Goal: Task Accomplishment & Management: Use online tool/utility

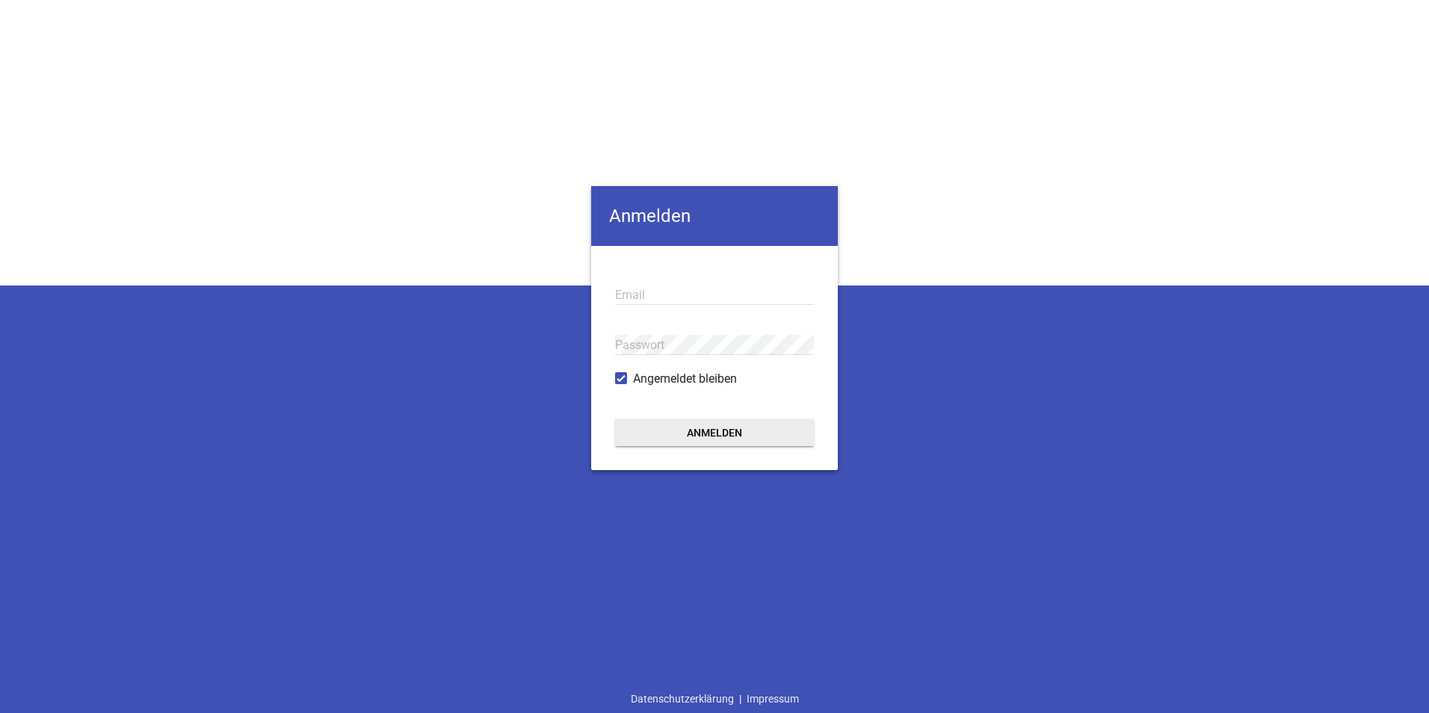
type input "[EMAIL_ADDRESS][DOMAIN_NAME]"
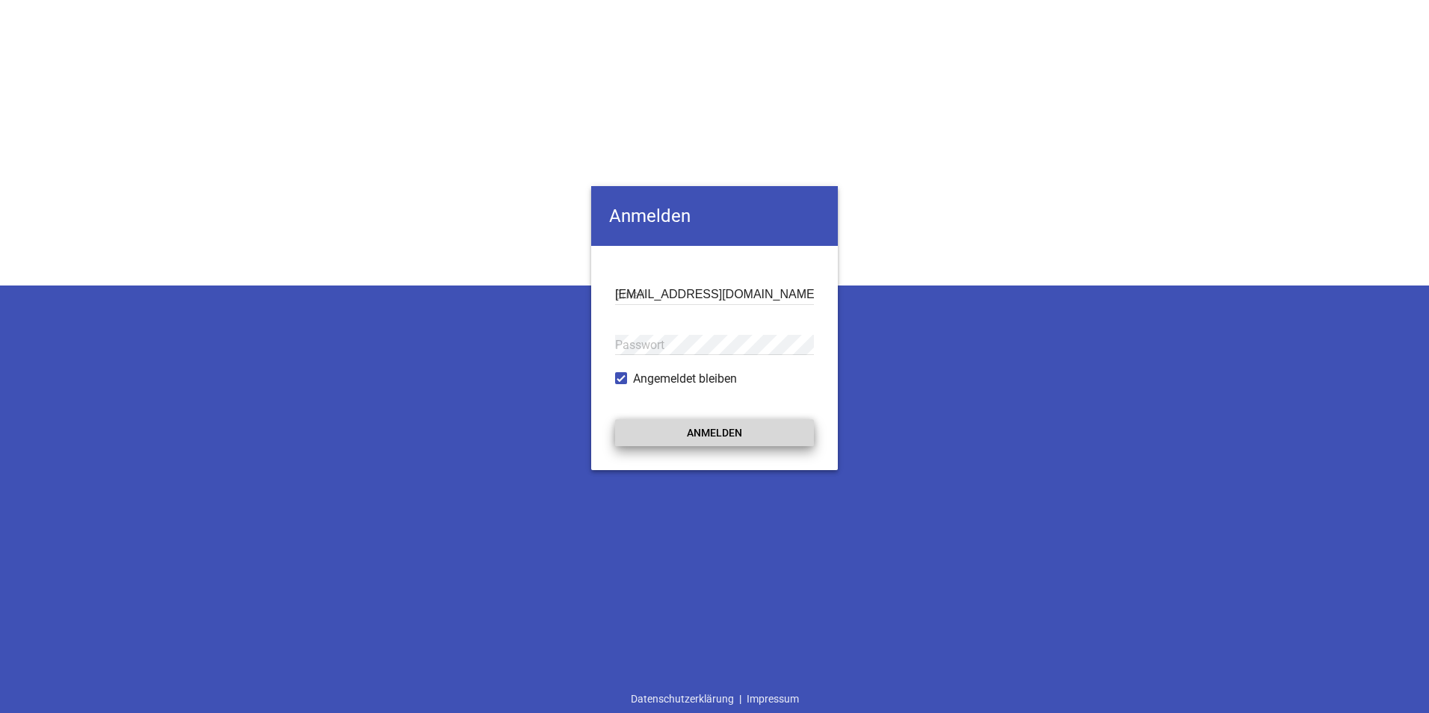
click at [744, 435] on button "Anmelden" at bounding box center [714, 432] width 199 height 27
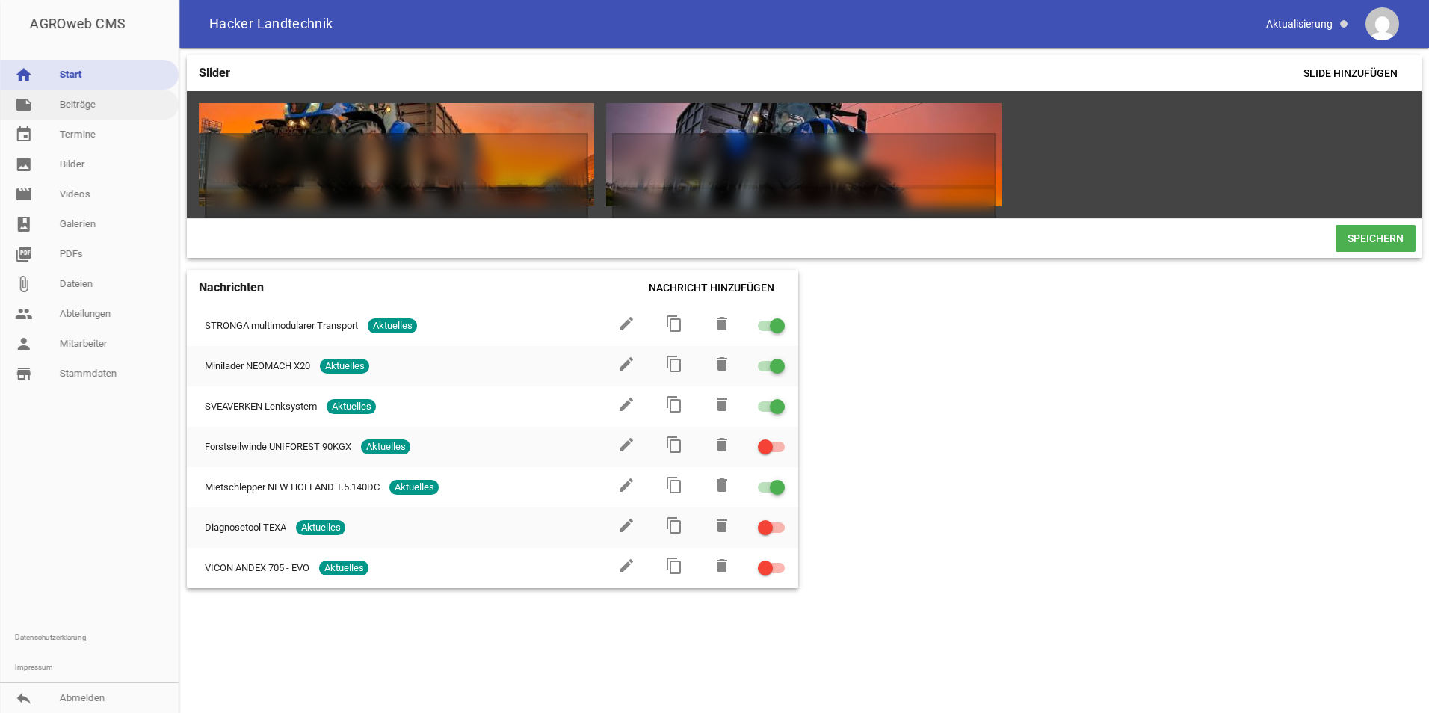
click at [74, 108] on link "note Beiträge" at bounding box center [89, 105] width 179 height 30
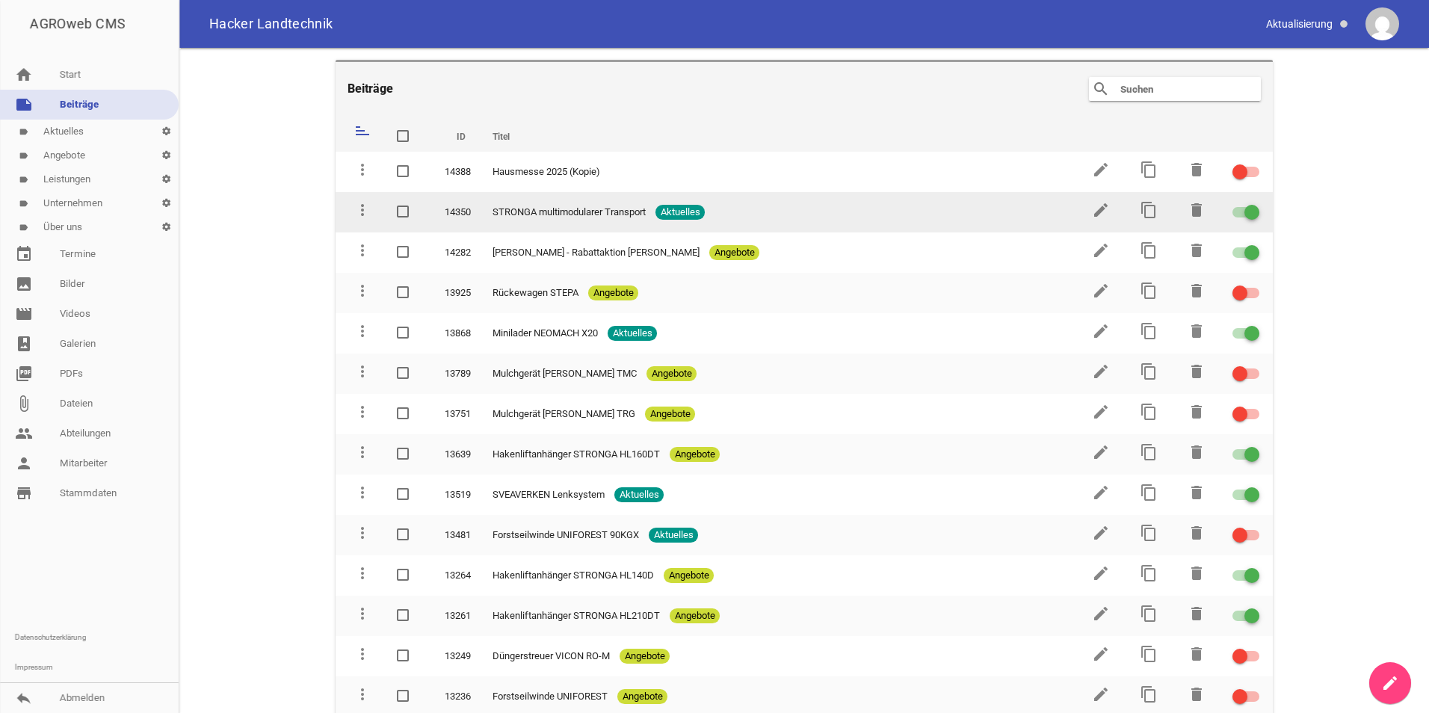
click at [1093, 221] on td "edit" at bounding box center [1099, 212] width 48 height 40
click at [1093, 214] on icon "edit" at bounding box center [1101, 210] width 18 height 18
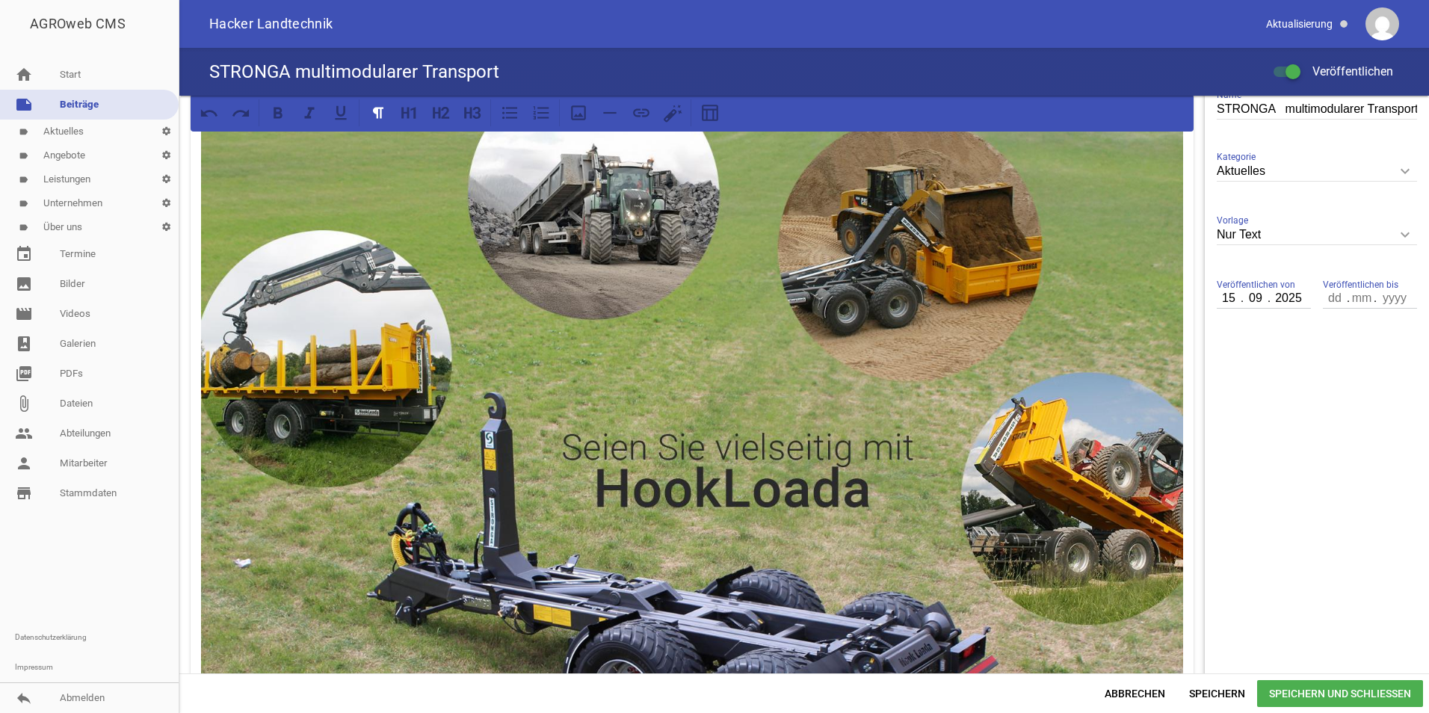
scroll to position [299, 0]
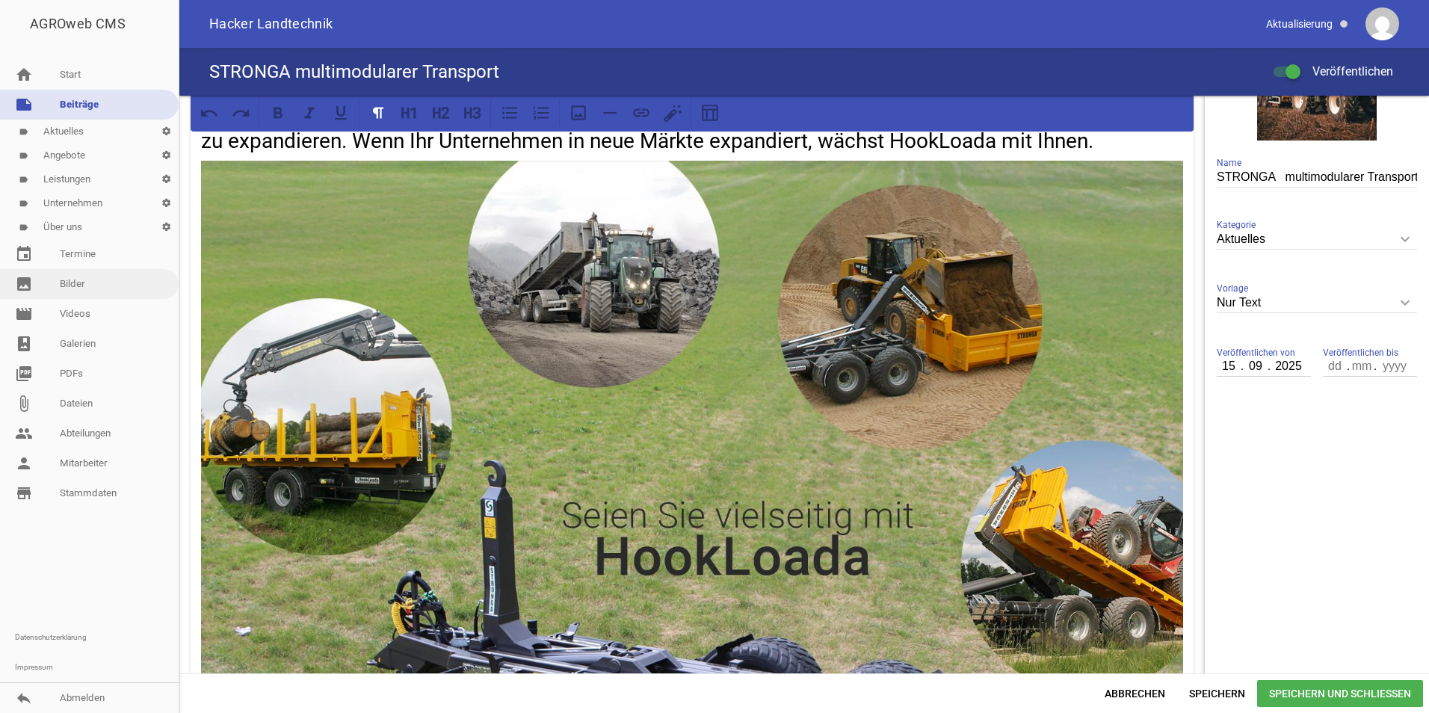
click at [49, 282] on link "image Bilder" at bounding box center [89, 284] width 179 height 30
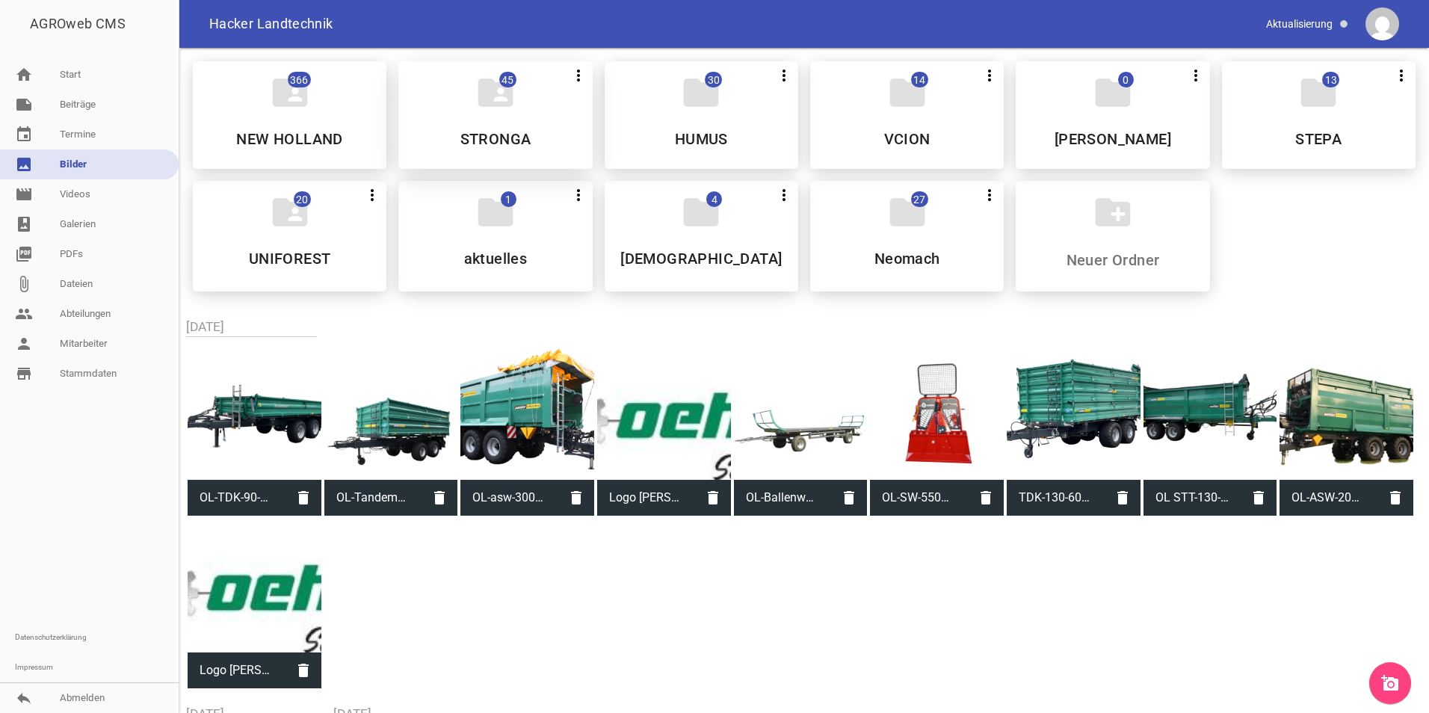
click at [485, 80] on icon "folder_shared" at bounding box center [496, 93] width 42 height 42
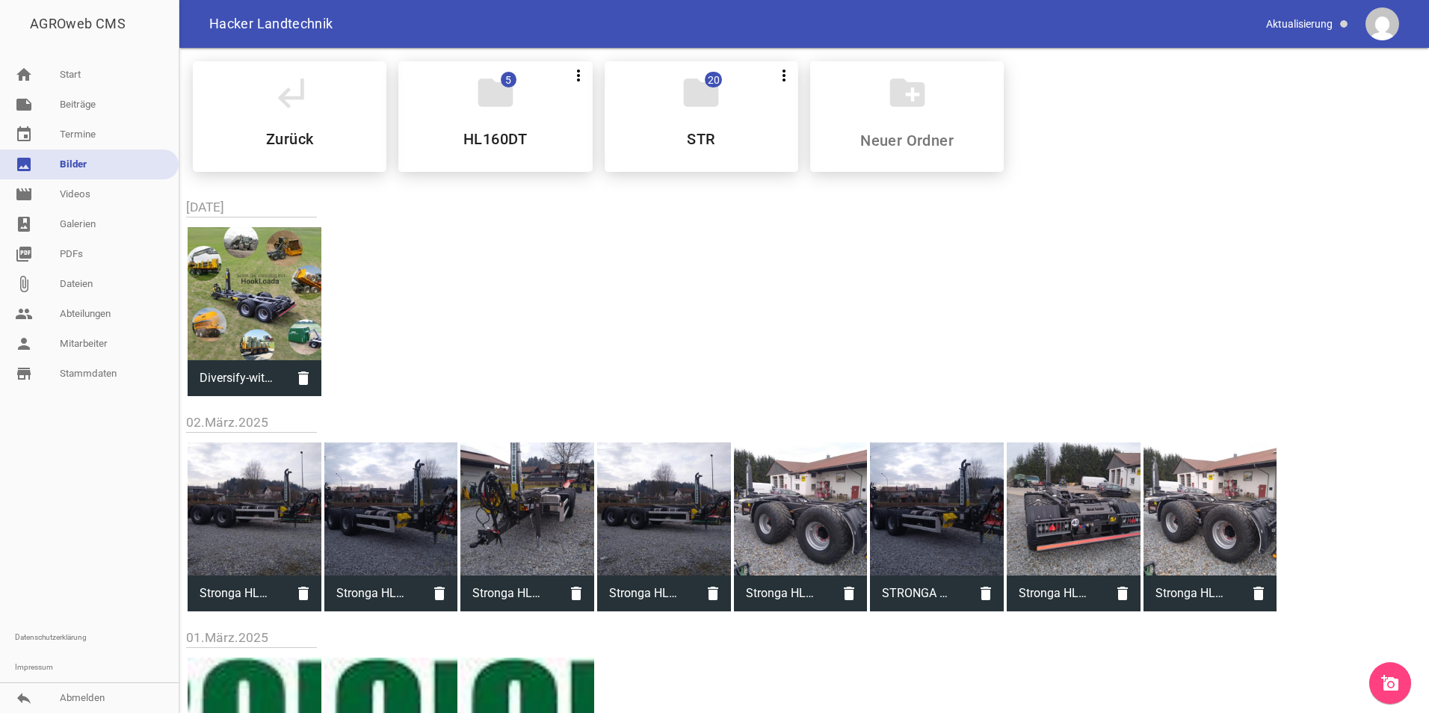
click at [485, 80] on icon "folder" at bounding box center [496, 93] width 42 height 42
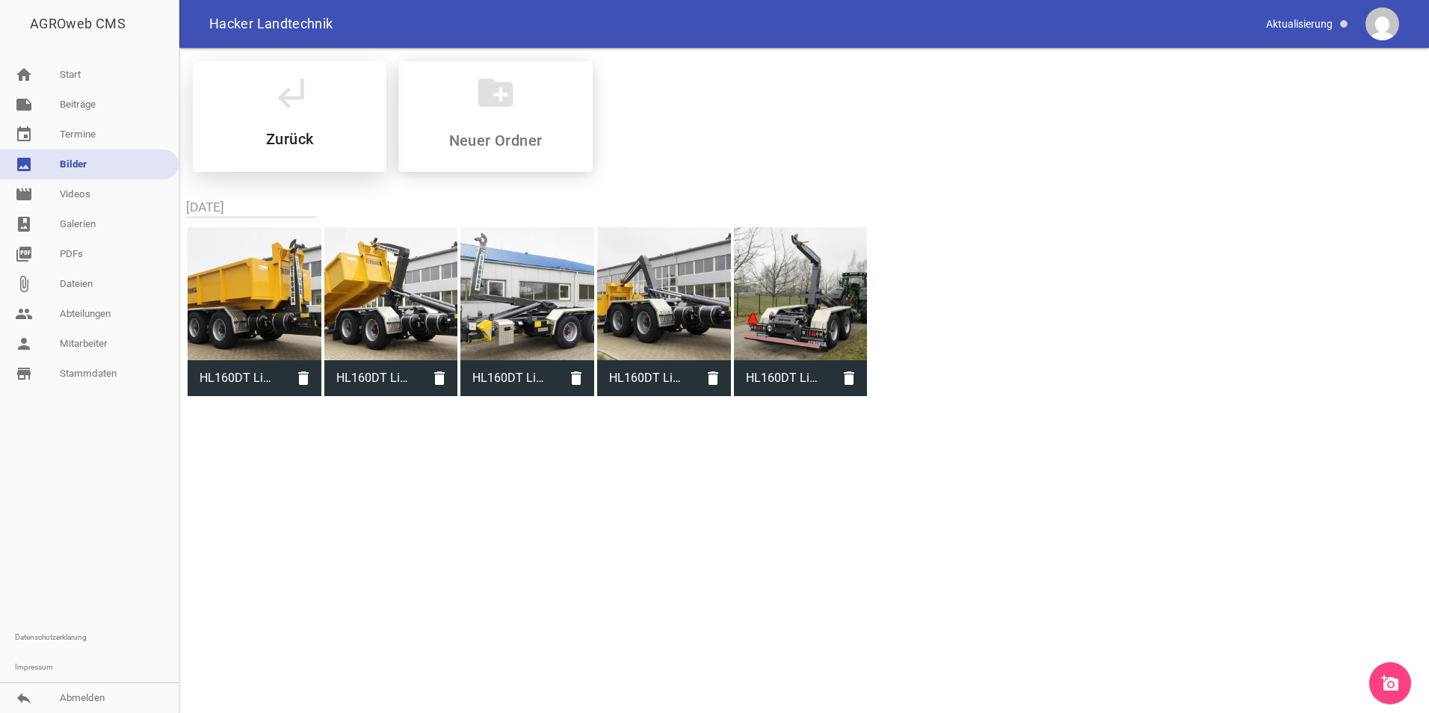
click at [313, 132] on h5 "Zurück" at bounding box center [289, 139] width 47 height 15
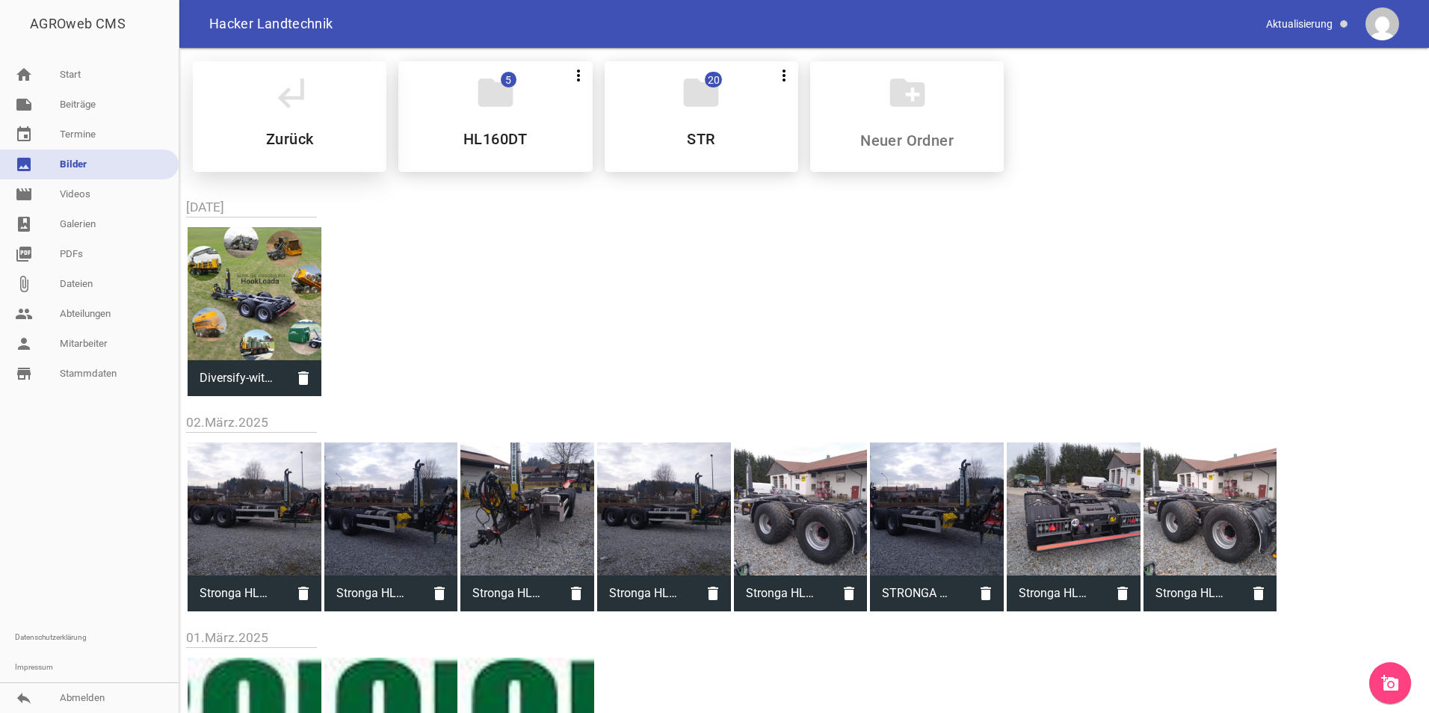
click at [300, 132] on h5 "Zurück" at bounding box center [289, 139] width 47 height 15
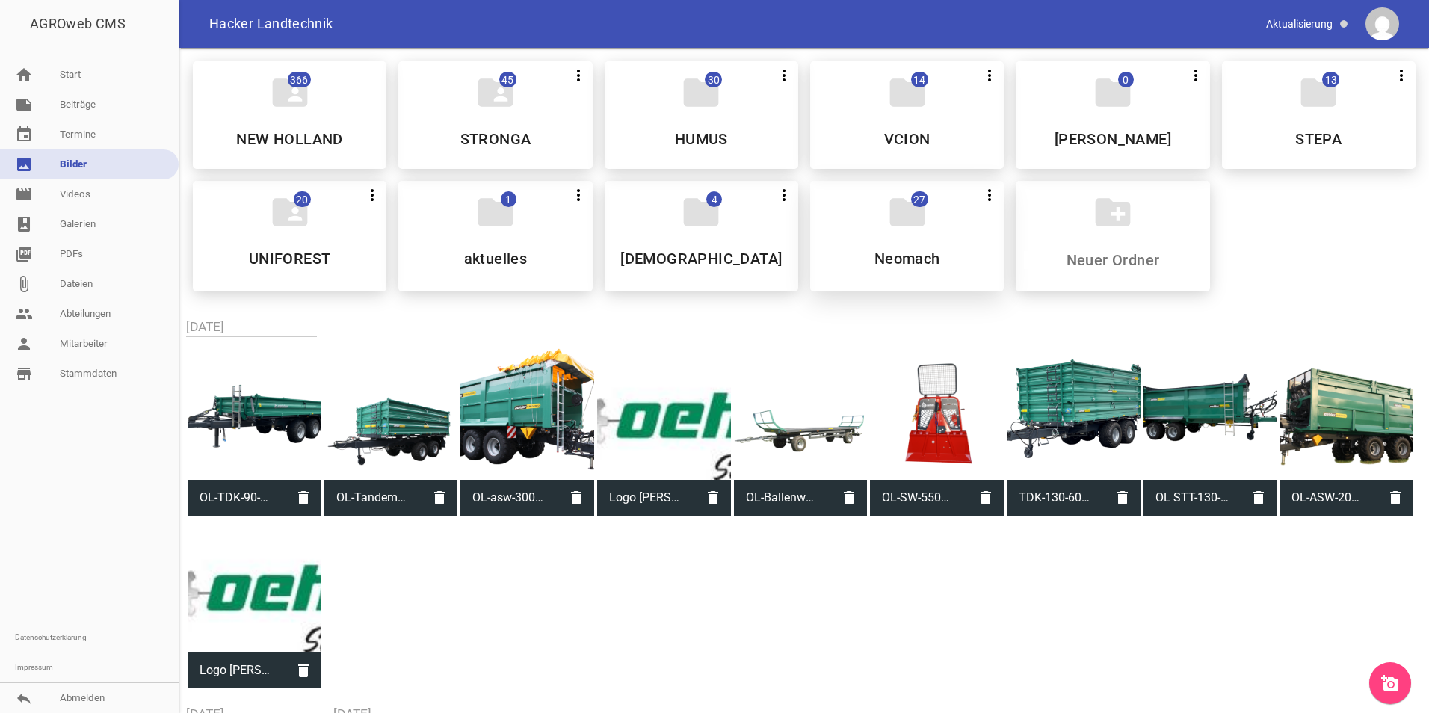
click at [885, 261] on h5 "Neomach" at bounding box center [907, 258] width 66 height 15
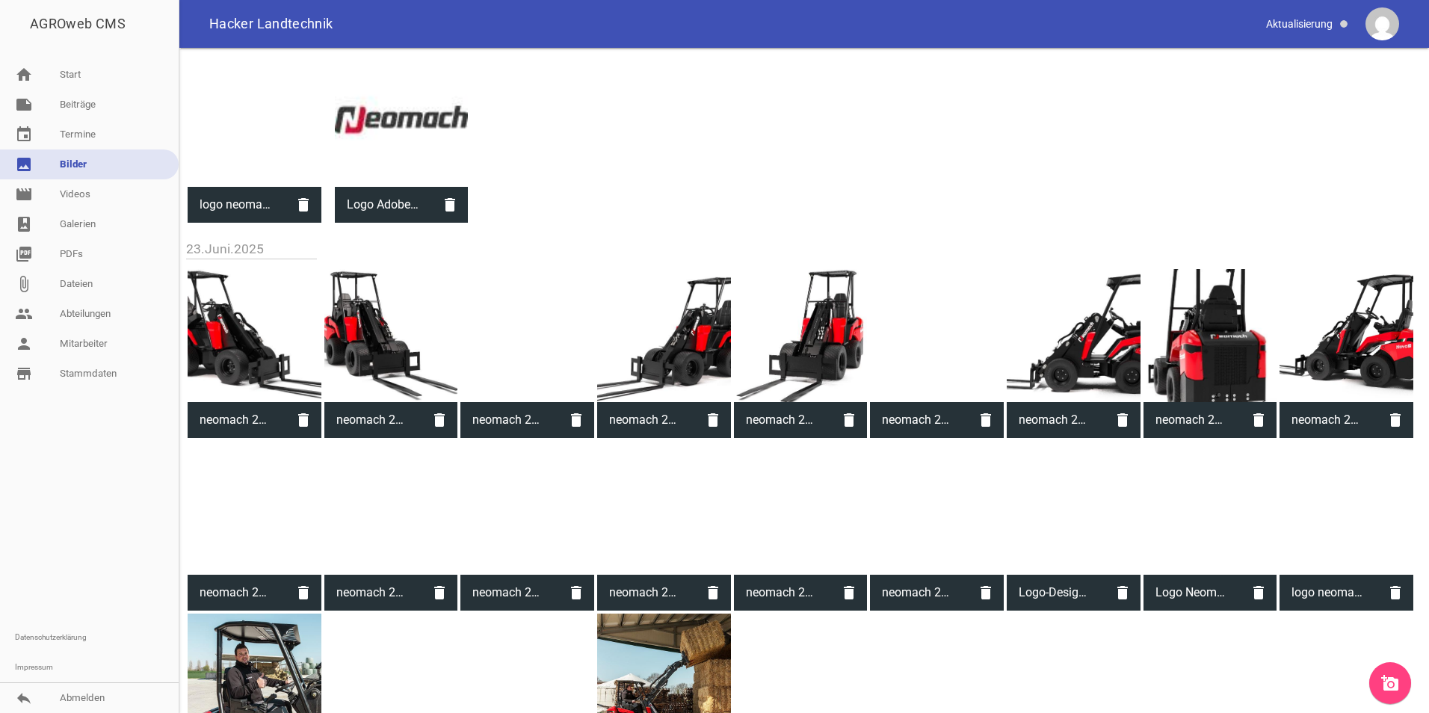
scroll to position [99, 0]
